Goal: Information Seeking & Learning: Compare options

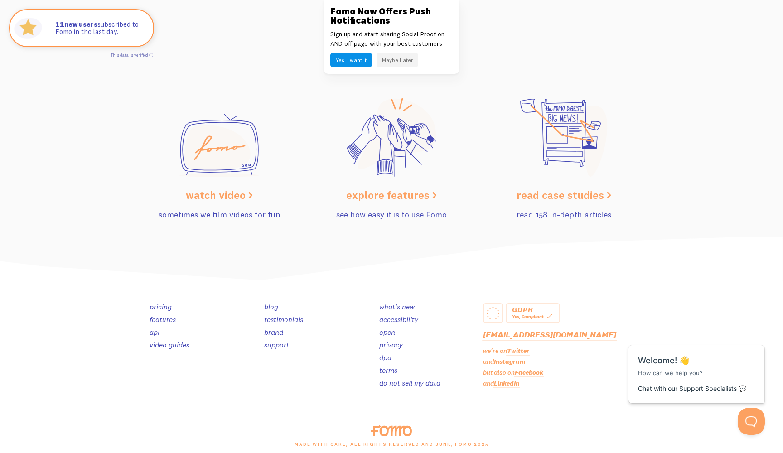
click at [163, 302] on link "pricing" at bounding box center [161, 306] width 22 height 9
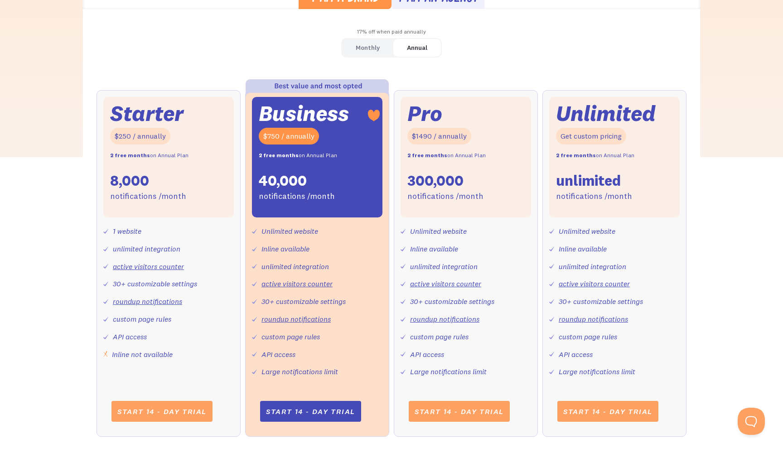
scroll to position [206, 0]
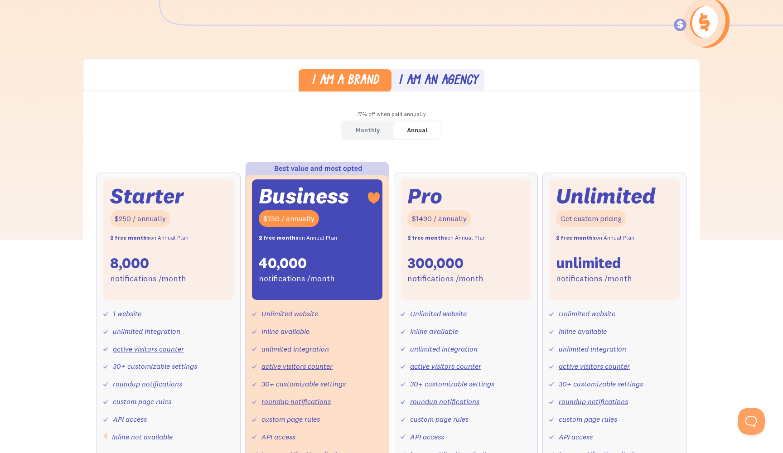
click at [355, 133] on link "Monthly" at bounding box center [367, 130] width 51 height 18
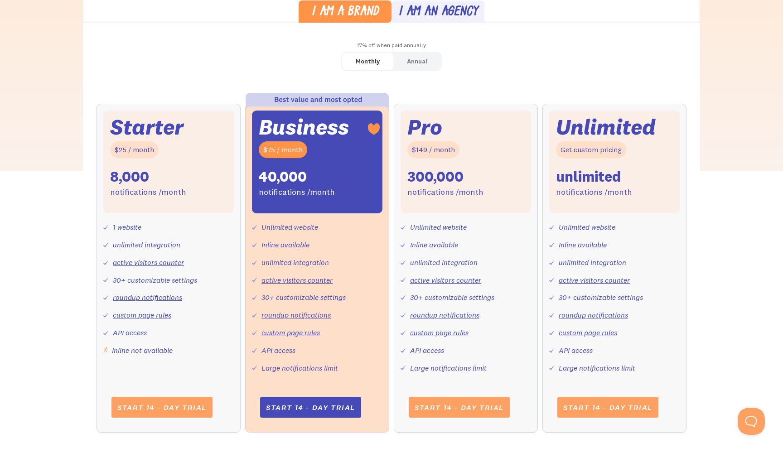
scroll to position [281, 0]
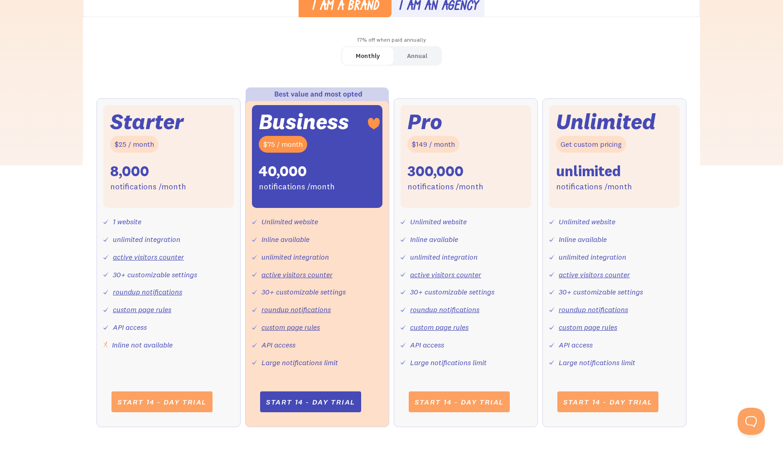
click at [134, 253] on link "active visitors counter" at bounding box center [148, 256] width 71 height 9
click at [143, 288] on link "roundup notifications" at bounding box center [147, 291] width 69 height 9
click at [143, 342] on div "Inline not available" at bounding box center [142, 345] width 61 height 13
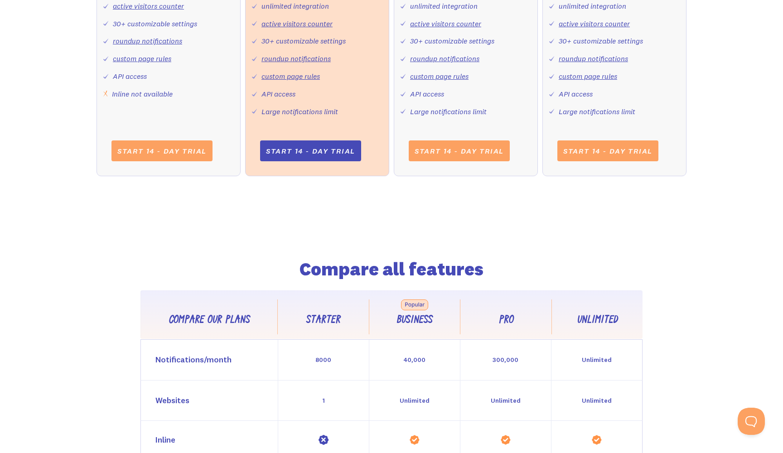
scroll to position [714, 0]
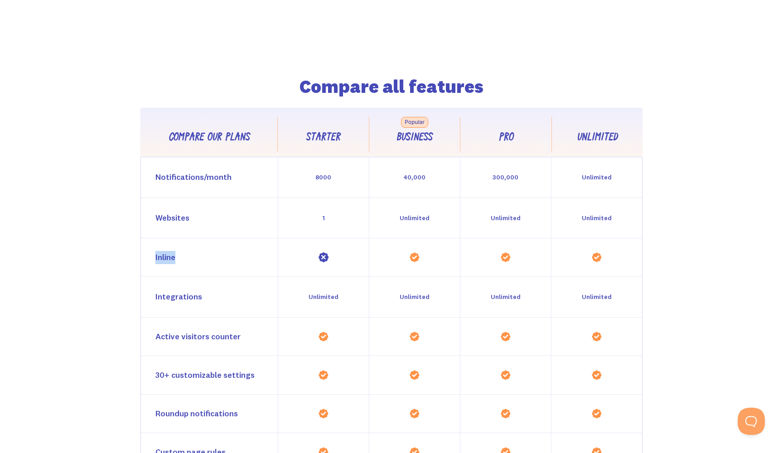
drag, startPoint x: 179, startPoint y: 250, endPoint x: 148, endPoint y: 248, distance: 30.9
click at [148, 248] on div "Inline" at bounding box center [209, 257] width 137 height 38
copy div "Inline"
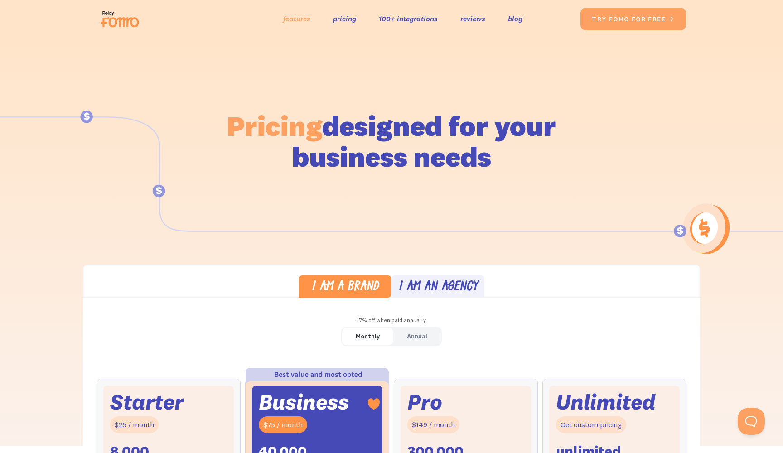
scroll to position [0, 0]
click at [300, 19] on link "features" at bounding box center [296, 18] width 27 height 13
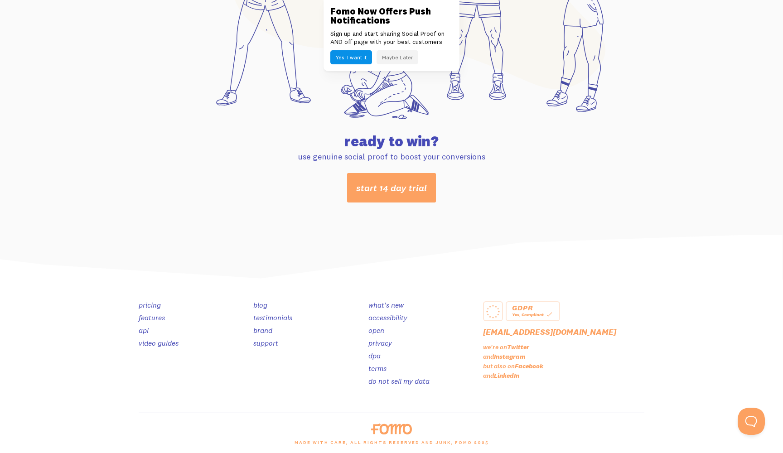
scroll to position [4719, 0]
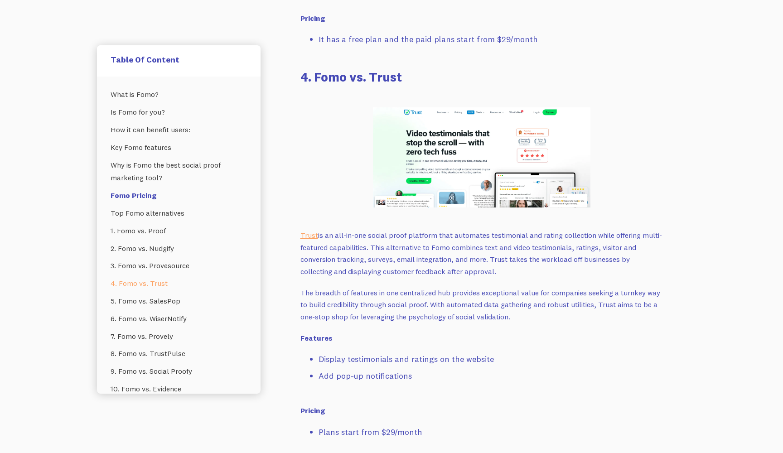
scroll to position [3560, 0]
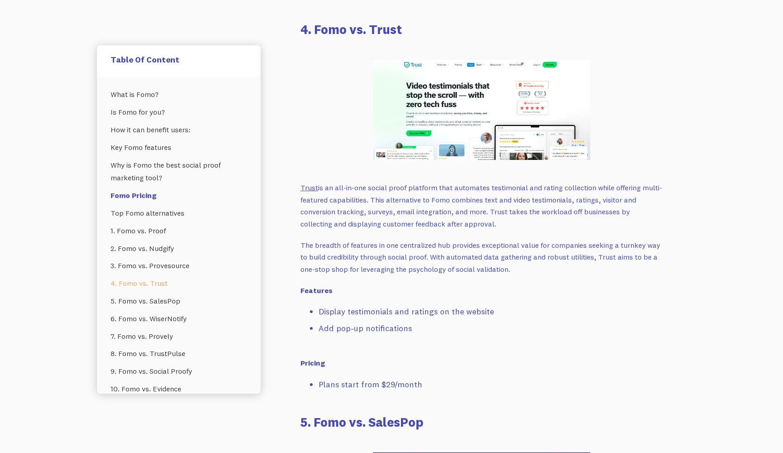
click at [311, 183] on link "Trust" at bounding box center [310, 187] width 18 height 9
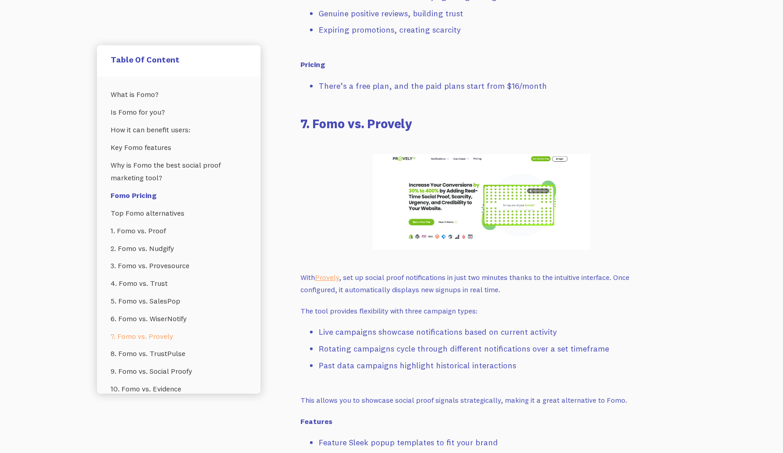
scroll to position [4760, 0]
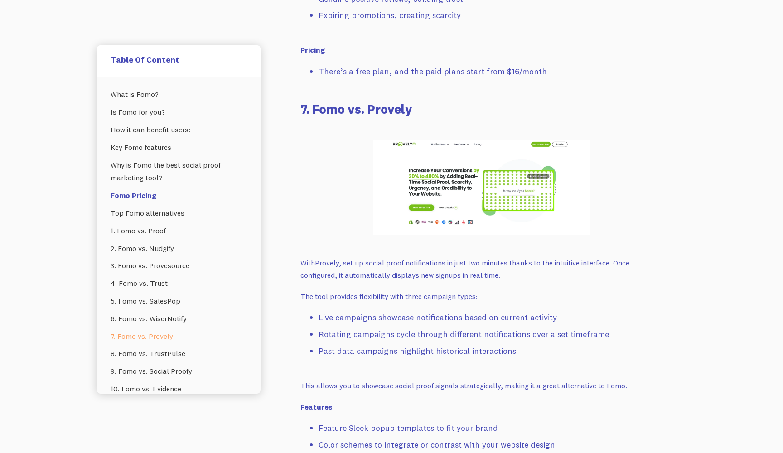
click at [331, 258] on link "Provely" at bounding box center [327, 262] width 24 height 9
